Goal: Find specific page/section: Find specific page/section

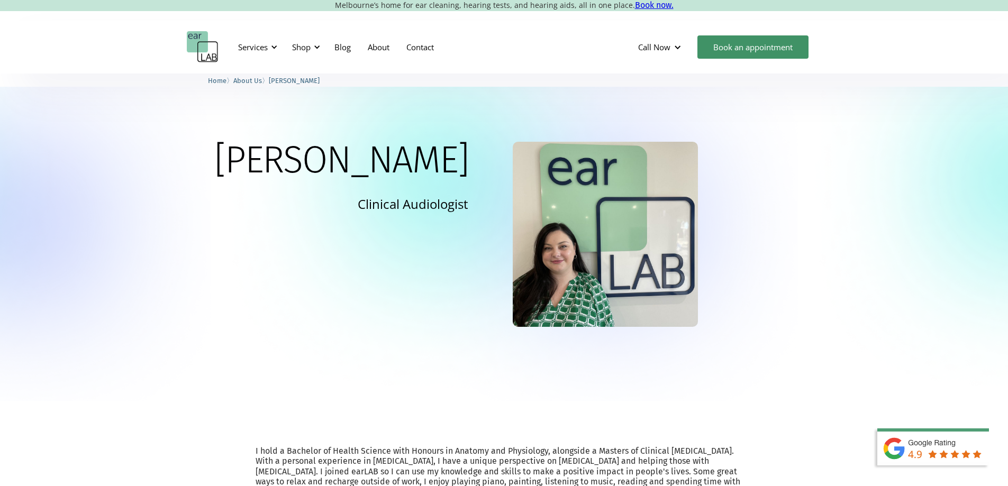
click at [249, 82] on span "About Us" at bounding box center [247, 81] width 29 height 8
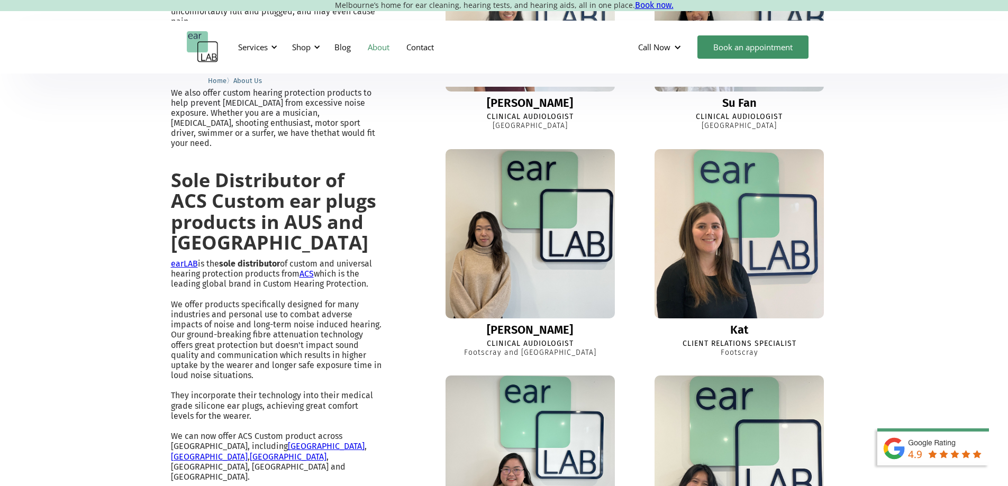
scroll to position [688, 0]
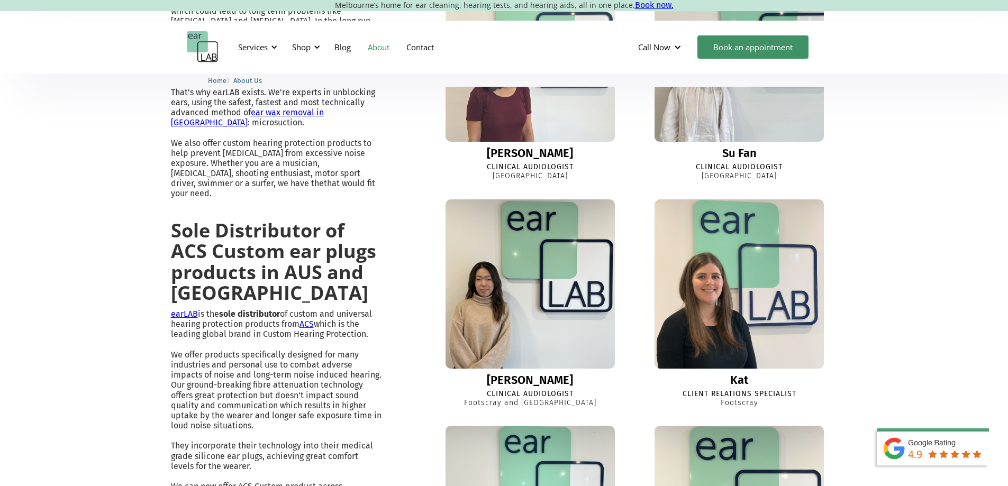
click at [469, 122] on img at bounding box center [530, 57] width 186 height 186
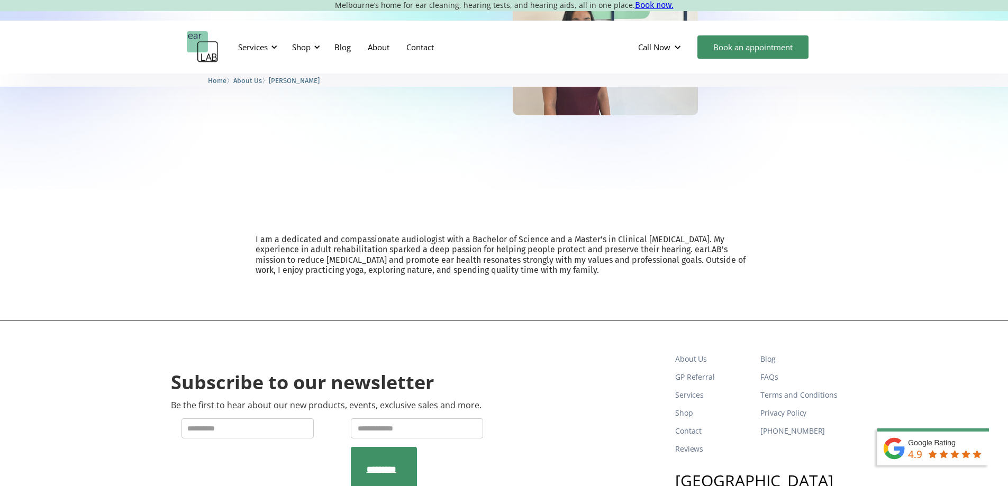
scroll to position [53, 0]
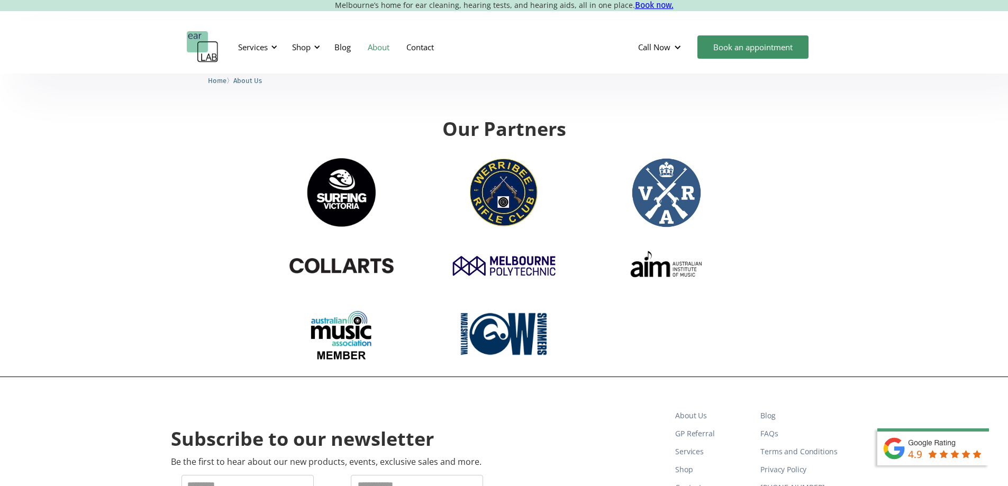
scroll to position [1265, 0]
